Goal: Find specific page/section: Find specific page/section

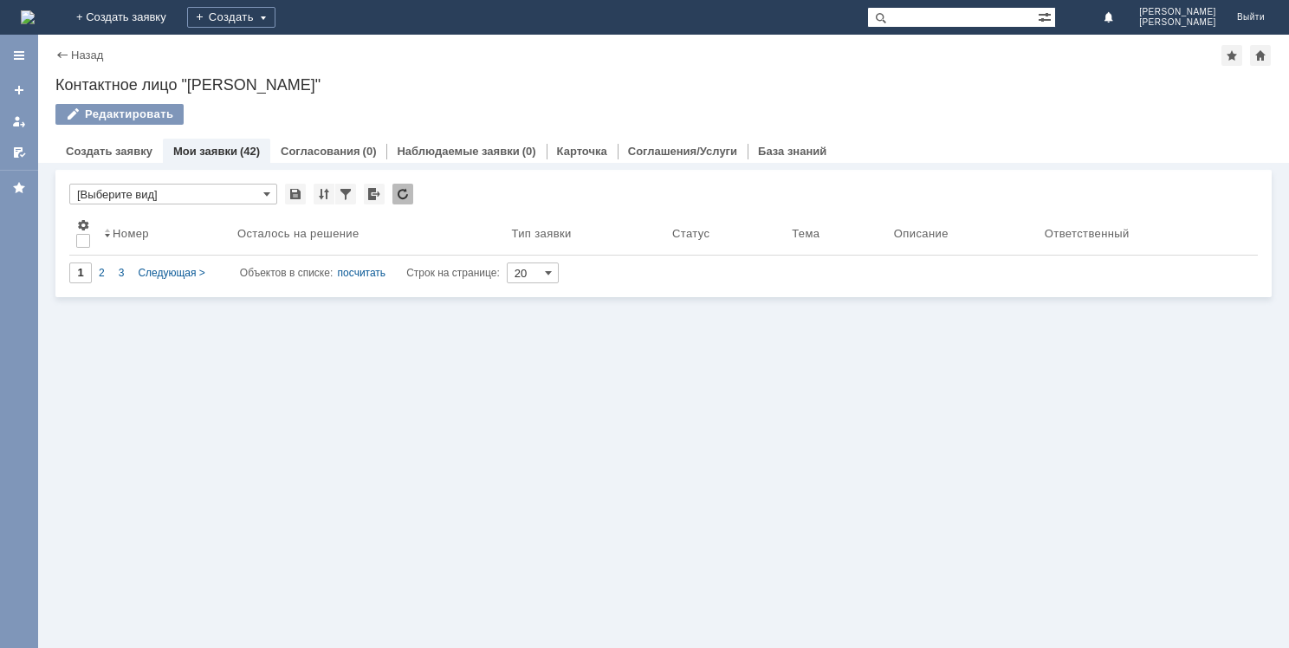
click at [209, 152] on link "Мои заявки" at bounding box center [205, 151] width 64 height 13
click at [76, 55] on link "Назад" at bounding box center [87, 55] width 32 height 13
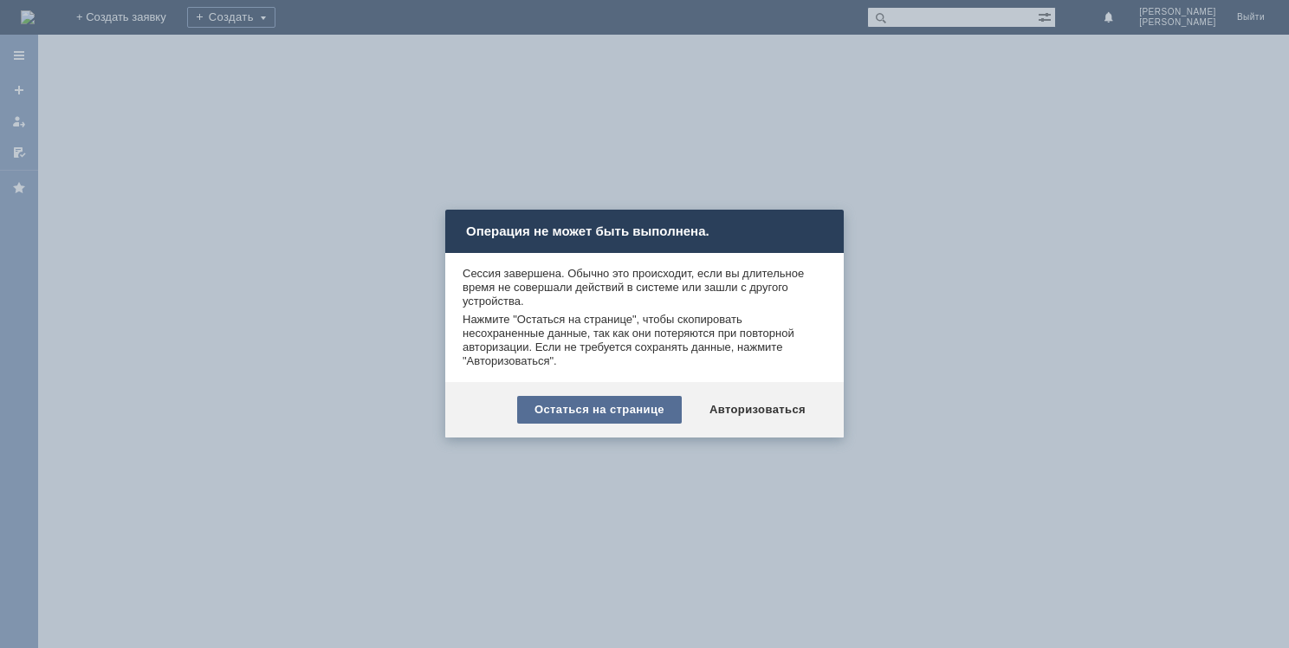
click at [649, 416] on div "Остаться на странице" at bounding box center [599, 410] width 165 height 28
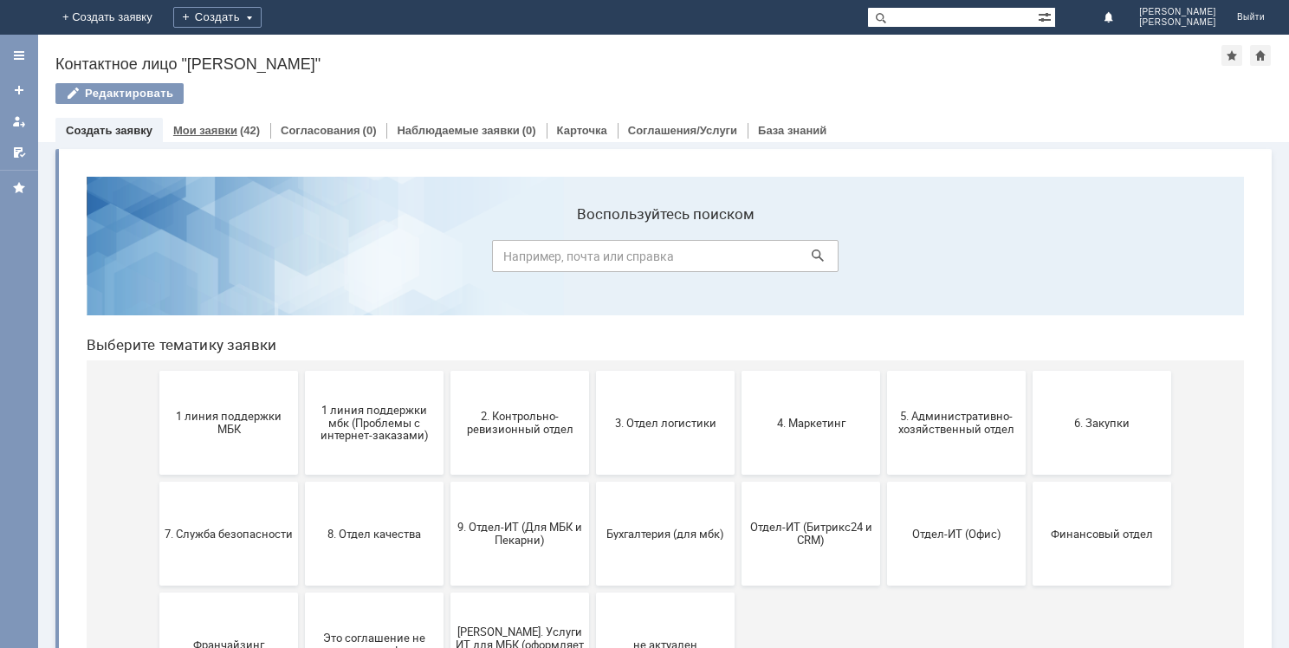
click at [217, 133] on link "Мои заявки" at bounding box center [205, 130] width 64 height 13
